Goal: Information Seeking & Learning: Understand process/instructions

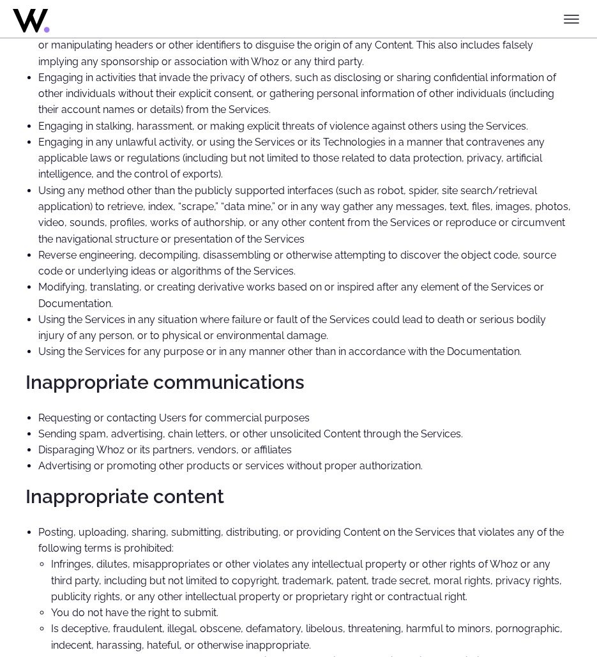
scroll to position [632, 0]
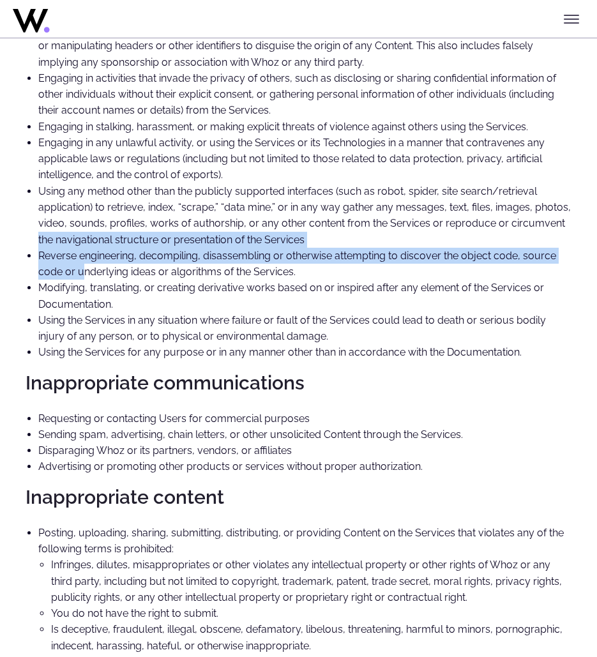
drag, startPoint x: 36, startPoint y: 237, endPoint x: 84, endPoint y: 273, distance: 60.2
click at [84, 273] on ul "Engaging in any form of misrepresentation, including but not limited to spoofin…" at bounding box center [299, 191] width 546 height 339
click at [84, 273] on li "Reverse engineering, decompiling, disassembling or otherwise attempting to disc…" at bounding box center [304, 264] width 533 height 33
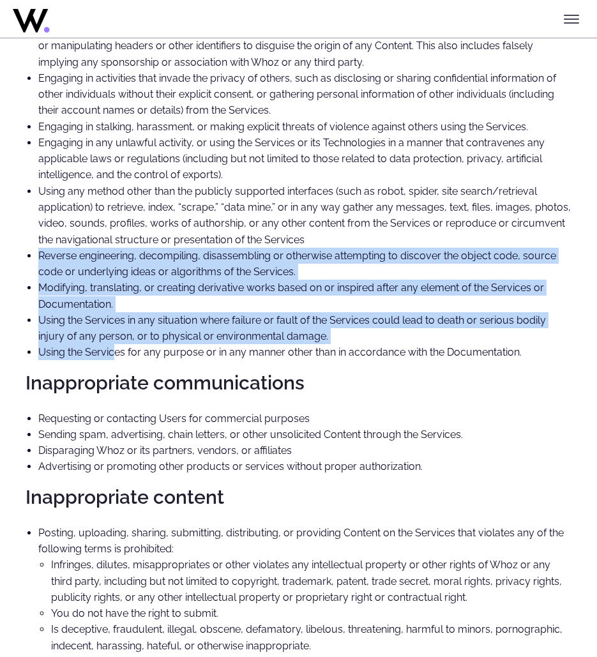
drag, startPoint x: 40, startPoint y: 249, endPoint x: 117, endPoint y: 355, distance: 131.1
click at [117, 355] on ul "Engaging in any form of misrepresentation, including but not limited to spoofin…" at bounding box center [299, 191] width 546 height 339
click at [117, 355] on li "Using the Services for any purpose or in any manner other than in accordance wi…" at bounding box center [304, 352] width 533 height 16
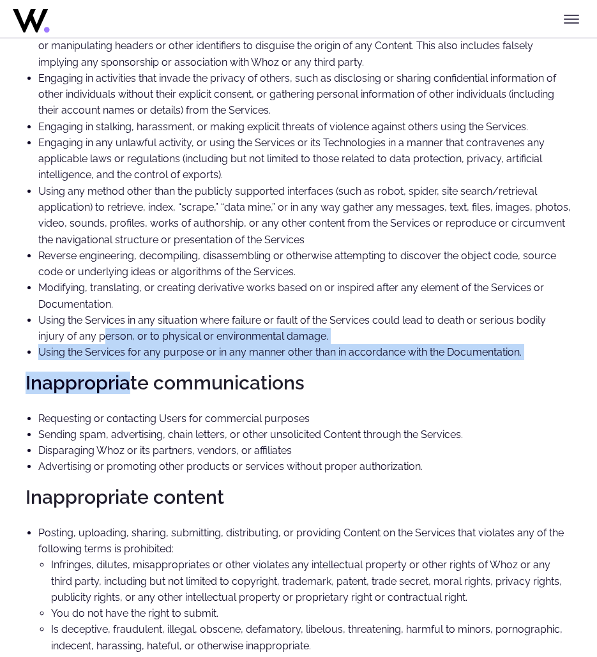
drag, startPoint x: 104, startPoint y: 342, endPoint x: 126, endPoint y: 368, distance: 34.4
click at [126, 368] on div "Acceptable Use Policy Last modification date: [DATE] In order to provide our Us…" at bounding box center [299, 343] width 546 height 1875
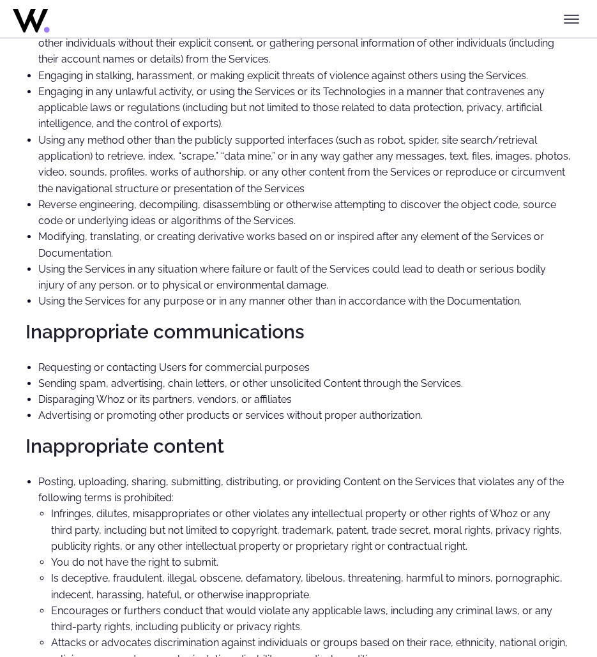
scroll to position [687, 0]
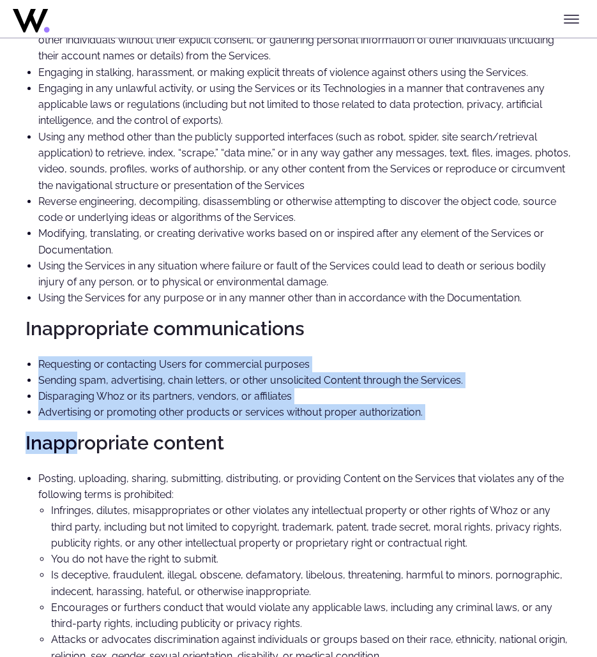
drag, startPoint x: 35, startPoint y: 364, endPoint x: 78, endPoint y: 429, distance: 77.7
click at [78, 429] on div "Acceptable Use Policy Last modification date: [DATE] In order to provide our Us…" at bounding box center [299, 289] width 546 height 1875
